Goal: Transaction & Acquisition: Purchase product/service

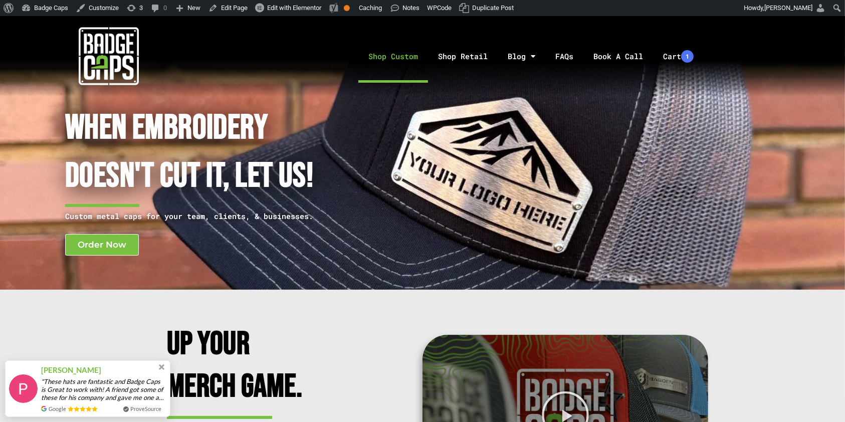
click at [378, 54] on link "Shop Custom" at bounding box center [393, 56] width 70 height 53
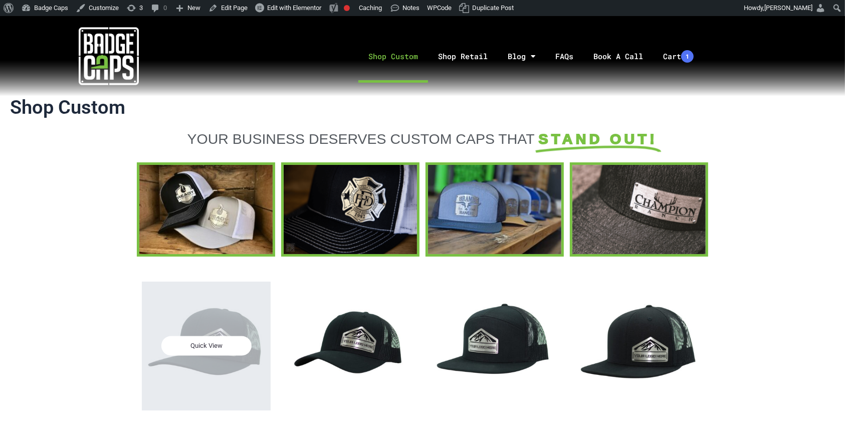
click at [237, 335] on div "Quick View" at bounding box center [206, 346] width 129 height 129
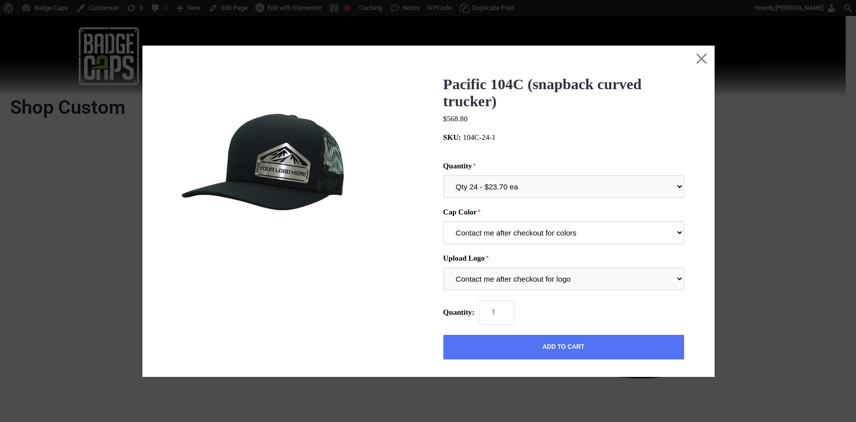
click at [515, 227] on select "Contact me after checkout for colors" at bounding box center [563, 233] width 241 height 23
click at [443, 223] on select "Contact me after checkout for colors" at bounding box center [563, 233] width 241 height 23
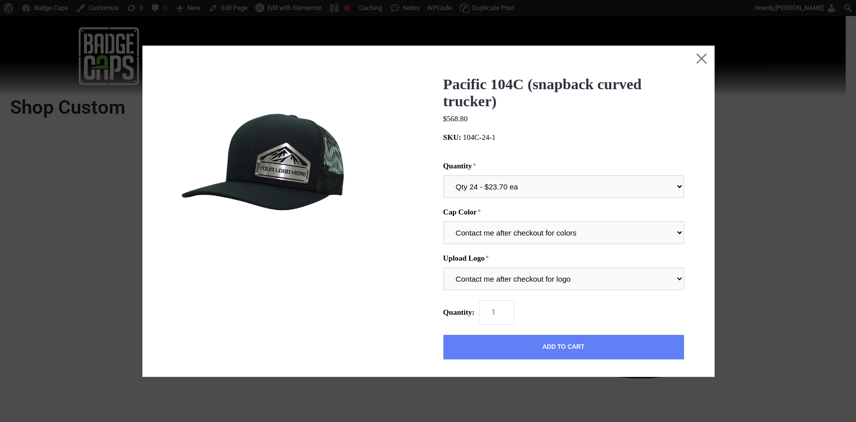
click at [525, 347] on button "Add to Cart" at bounding box center [563, 347] width 241 height 25
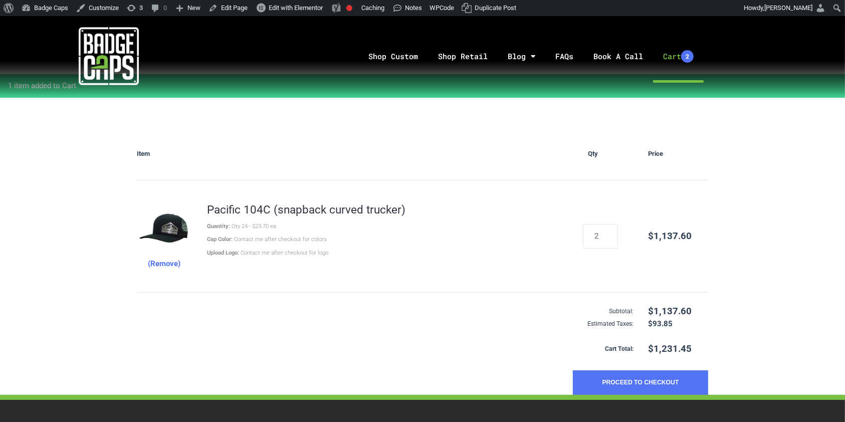
scroll to position [88, 0]
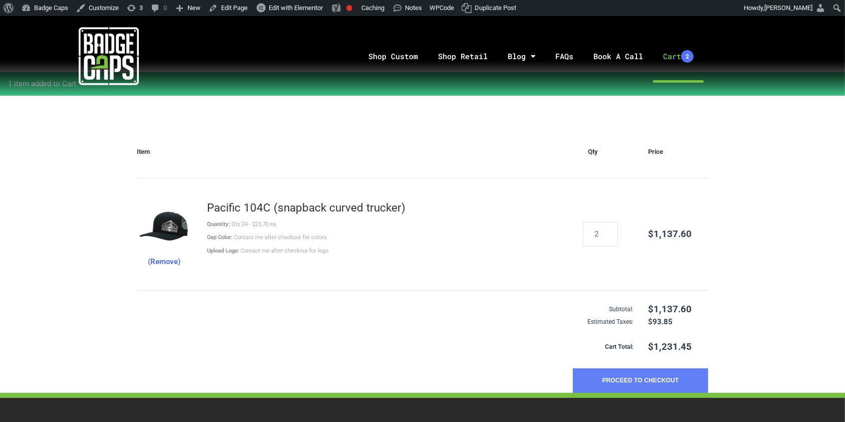
click at [634, 372] on button "Proceed to Checkout" at bounding box center [640, 381] width 135 height 25
